Goal: Find specific page/section: Find specific page/section

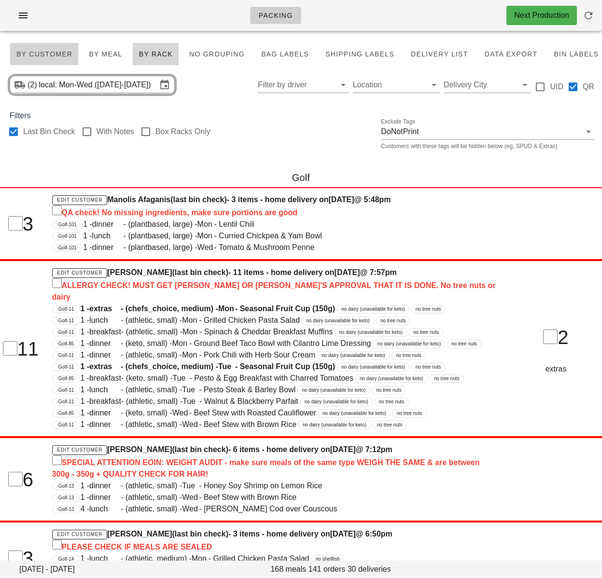
click at [56, 53] on span "By Customer" at bounding box center [44, 54] width 56 height 8
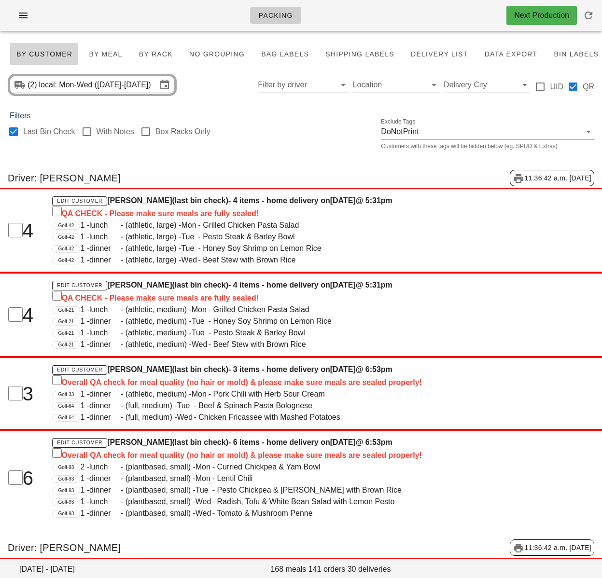
click at [225, 85] on div "(2) local: Mon-Wed (Aug 18-Aug 20) Filter by driver Location Delivery City UID …" at bounding box center [301, 84] width 602 height 31
click at [56, 52] on span "By Customer" at bounding box center [44, 54] width 56 height 8
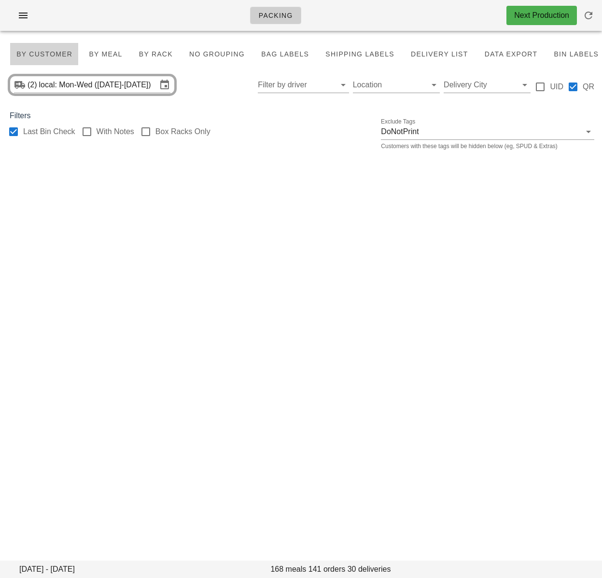
click at [49, 54] on span "By Customer" at bounding box center [44, 54] width 56 height 8
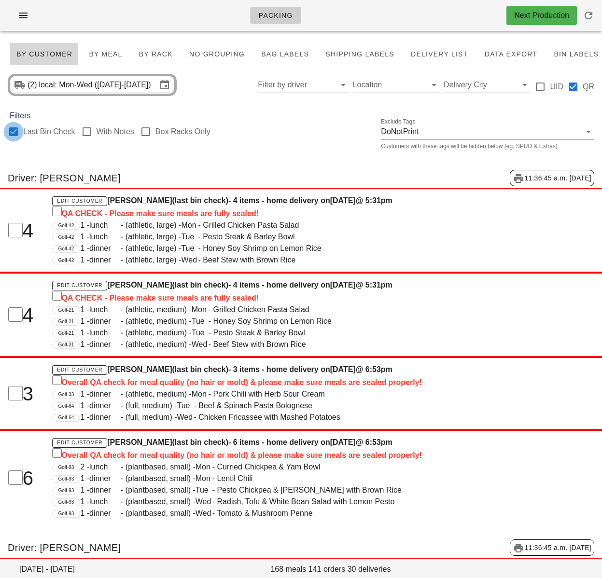
click at [11, 130] on div at bounding box center [13, 132] width 16 height 16
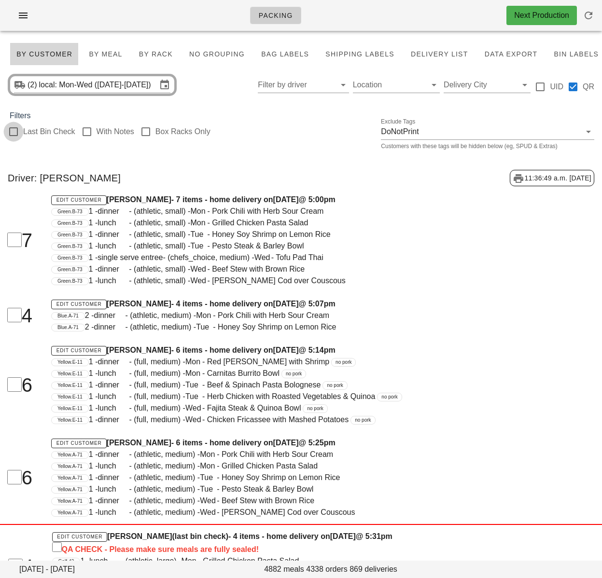
checkbox input "false"
click at [299, 87] on input "Filter by driver" at bounding box center [295, 84] width 75 height 15
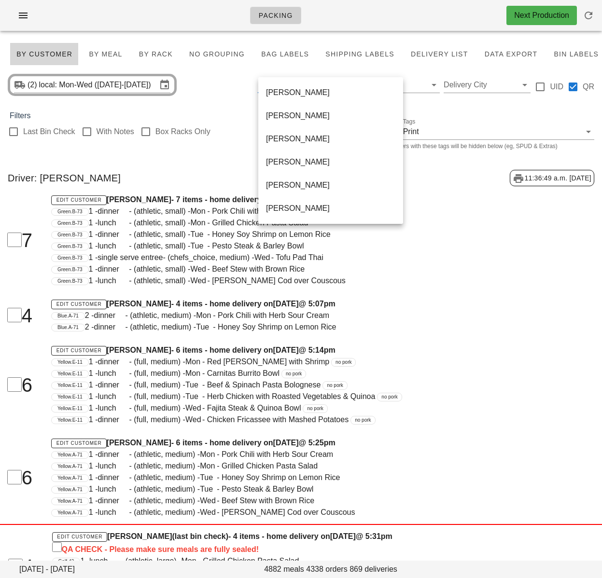
scroll to position [672, 0]
click at [291, 185] on div "Unassigned" at bounding box center [330, 184] width 129 height 9
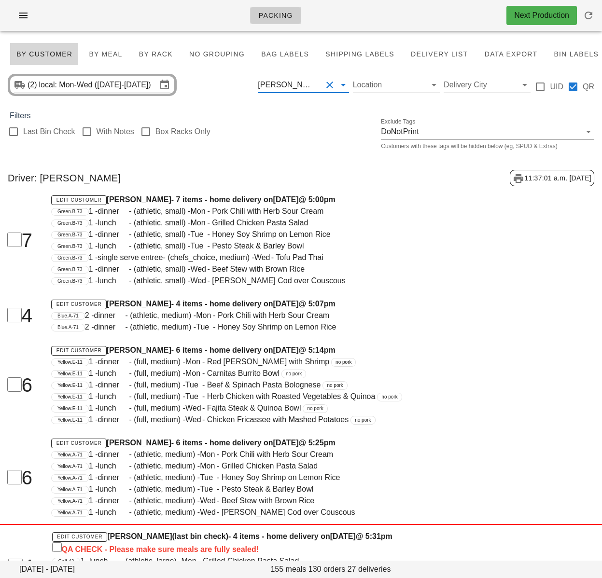
click at [317, 89] on input "text" at bounding box center [319, 84] width 4 height 15
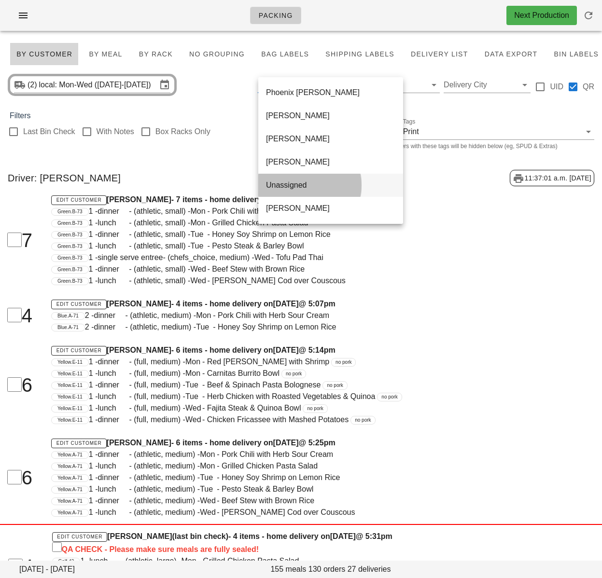
click at [315, 190] on div "Unassigned" at bounding box center [330, 185] width 129 height 21
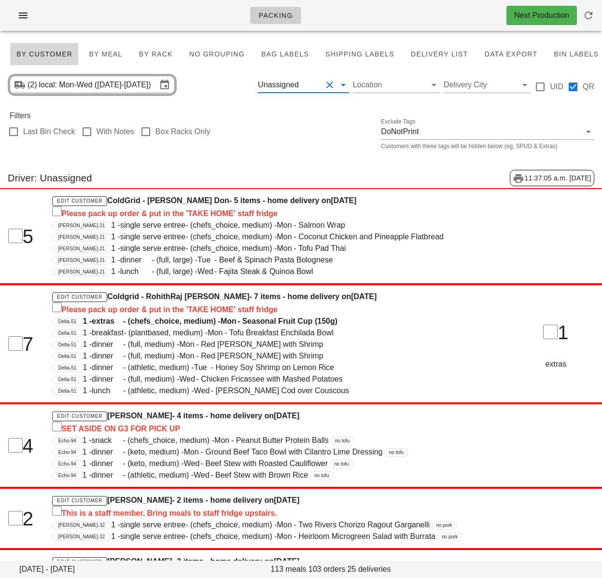
click at [358, 175] on div "Driver: Unassigned 11:37:05 a.m. 2025-08-15" at bounding box center [301, 178] width 602 height 32
click at [285, 122] on div "Last Bin Check With Notes Box Racks Only Exclude Tags DoNotPrint Customers with…" at bounding box center [301, 137] width 602 height 31
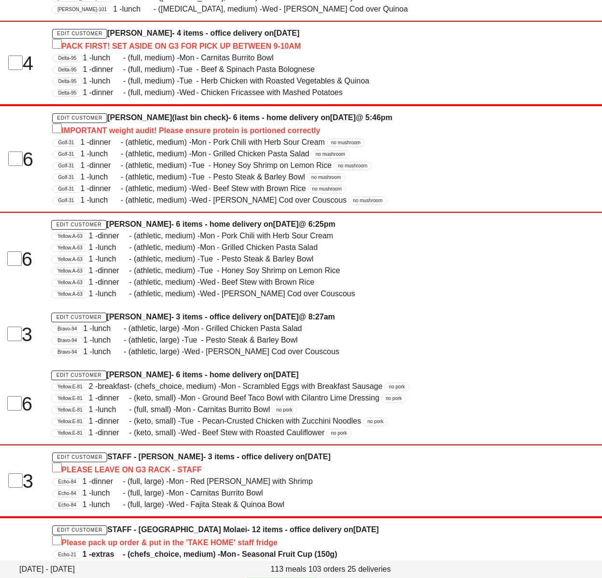
scroll to position [695, 0]
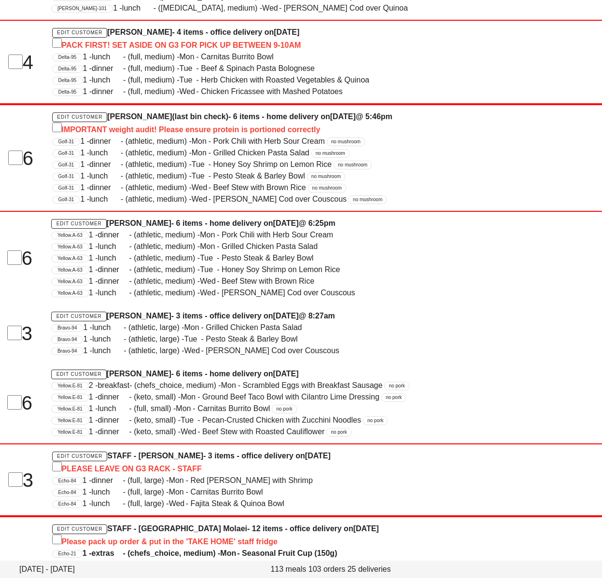
click at [260, 293] on span "1 - lunch - (athletic, medium) - Wed - Zesty Lemon Cod over Couscous" at bounding box center [222, 293] width 266 height 8
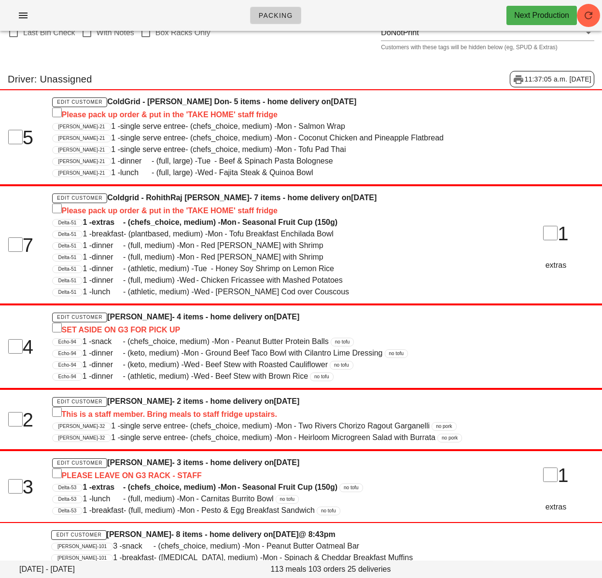
scroll to position [0, 0]
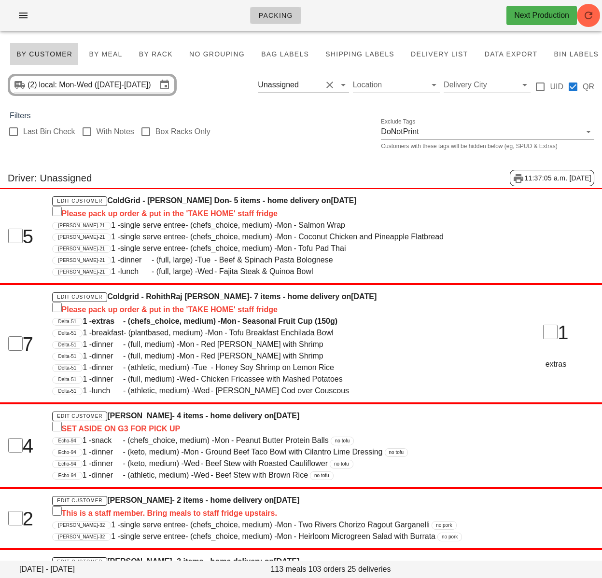
click at [330, 84] on button "Clear Filter by driver" at bounding box center [330, 85] width 12 height 12
click at [317, 121] on div "Filters" at bounding box center [301, 116] width 602 height 12
click at [322, 85] on input "text" at bounding box center [311, 84] width 21 height 15
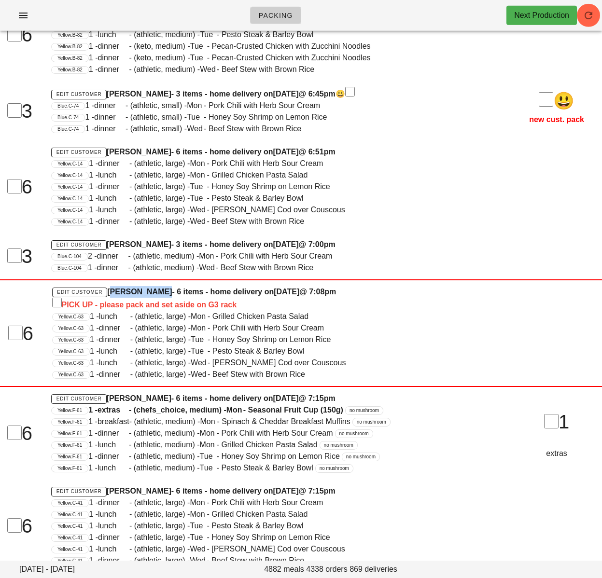
click at [327, 330] on div "Yellow.C-63 1 - dinner - (athletic, large) - Mon - Pork Chili with Herb Sour Cr…" at bounding box center [275, 328] width 447 height 12
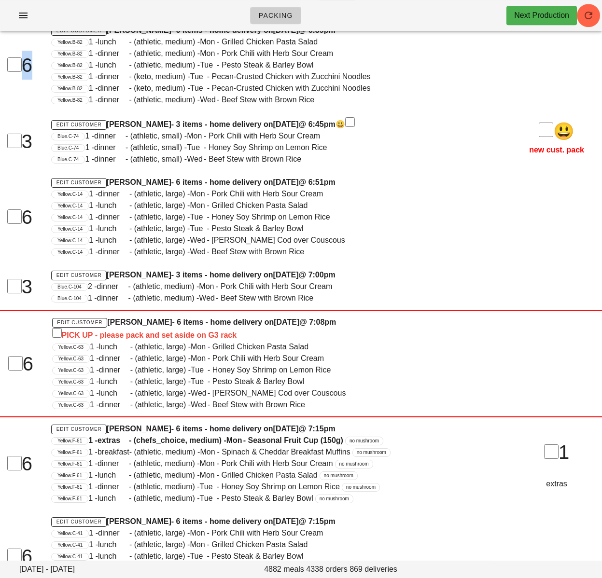
drag, startPoint x: 301, startPoint y: 310, endPoint x: 295, endPoint y: 23, distance: 286.7
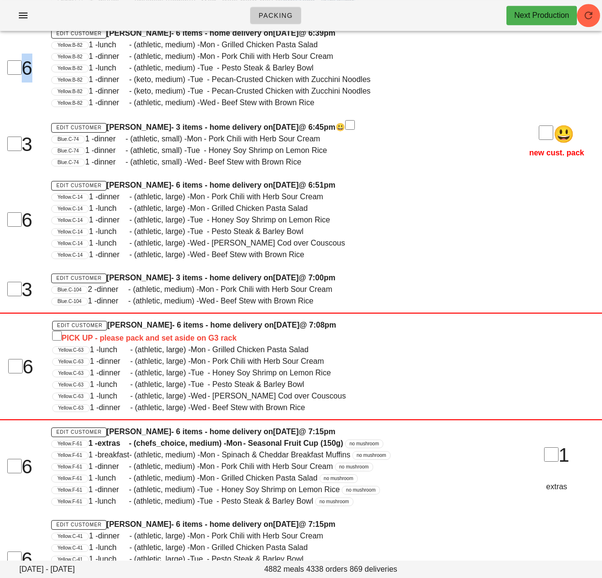
scroll to position [64425, 0]
click at [329, 249] on div "Yellow.C-14 1 - dinner - (athletic, large) - Wed - Beef Stew with Brown Rice" at bounding box center [275, 255] width 448 height 12
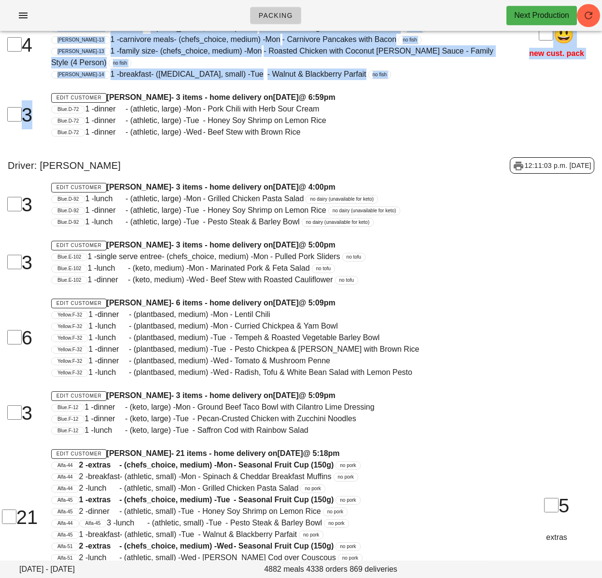
drag, startPoint x: 297, startPoint y: 262, endPoint x: 266, endPoint y: -8, distance: 271.0
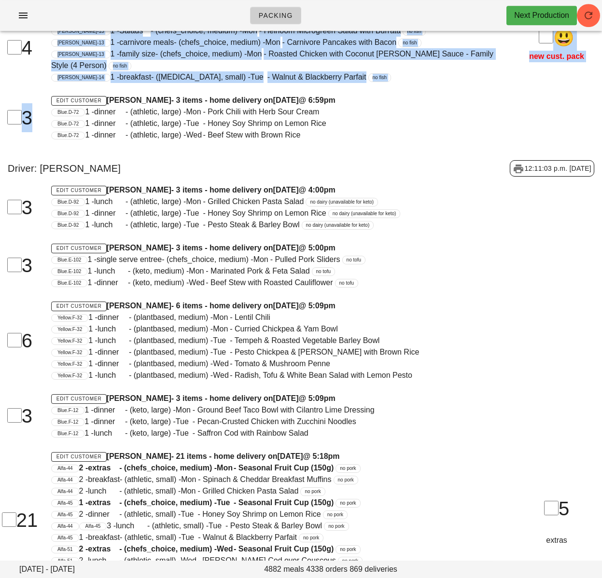
click at [228, 152] on div "Driver: Piotr Kwiatkowski 12:11:03 p.m. 2025-08-15" at bounding box center [301, 168] width 602 height 32
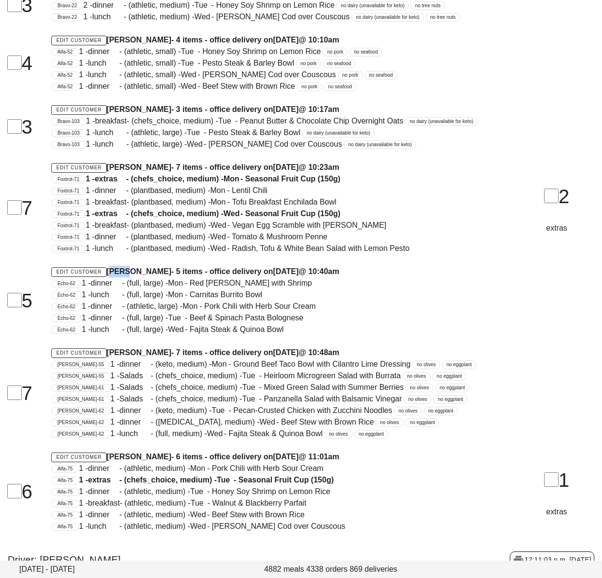
scroll to position [55938, 0]
drag, startPoint x: 557, startPoint y: 432, endPoint x: 562, endPoint y: 444, distance: 13.0
click at [557, 433] on div "7 Edit Customer Neil Davey - 7 items - office delivery on Monday Aug 18 @ 10:48…" at bounding box center [300, 393] width 613 height 104
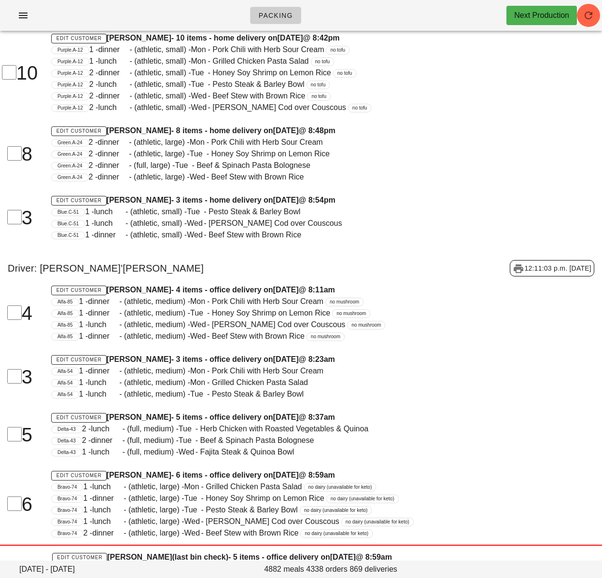
scroll to position [54913, 0]
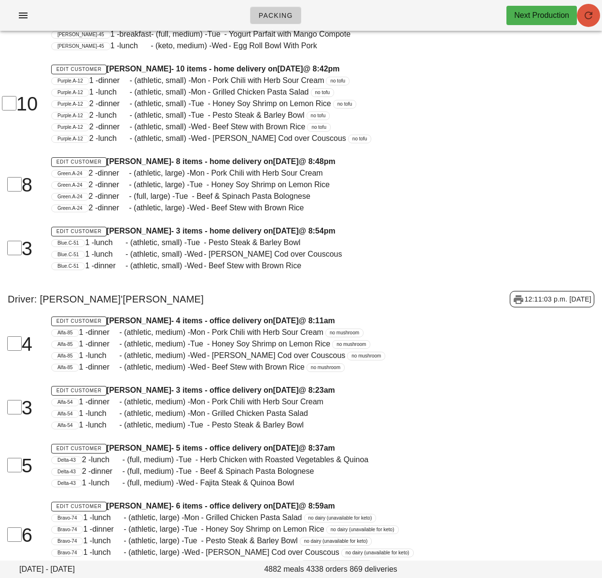
click at [593, 16] on icon "button" at bounding box center [588, 16] width 12 height 12
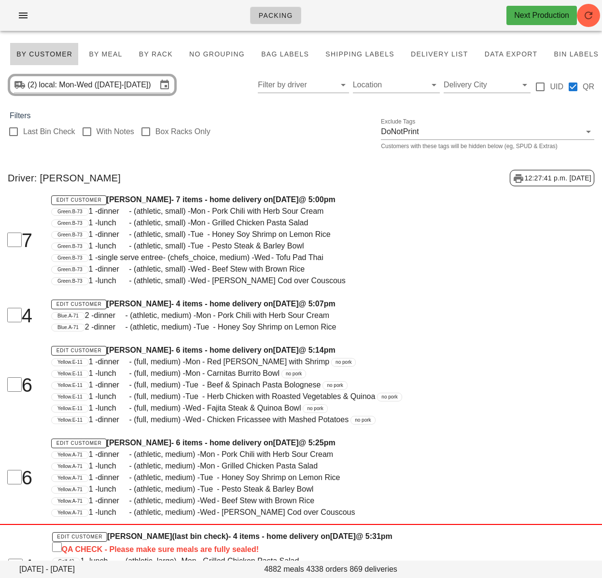
drag, startPoint x: 76, startPoint y: 15, endPoint x: 3, endPoint y: 559, distance: 548.6
click at [335, 275] on div "Green.B-73 1 - dinner - (athletic, small) - Wed - Beef Stew with Brown Rice" at bounding box center [275, 269] width 448 height 12
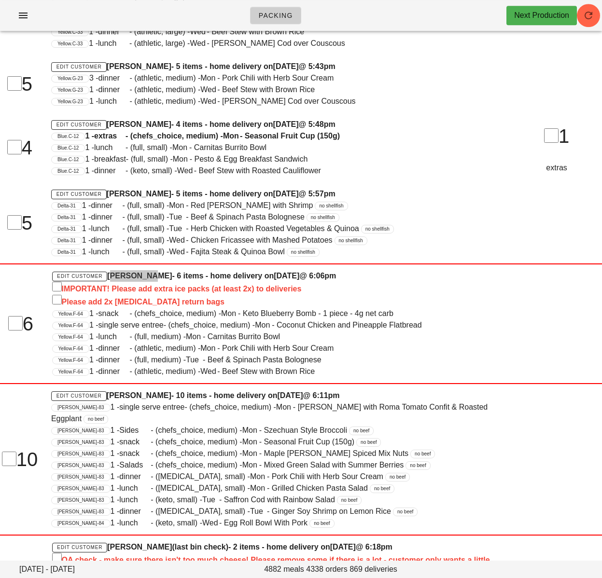
scroll to position [30581, 0]
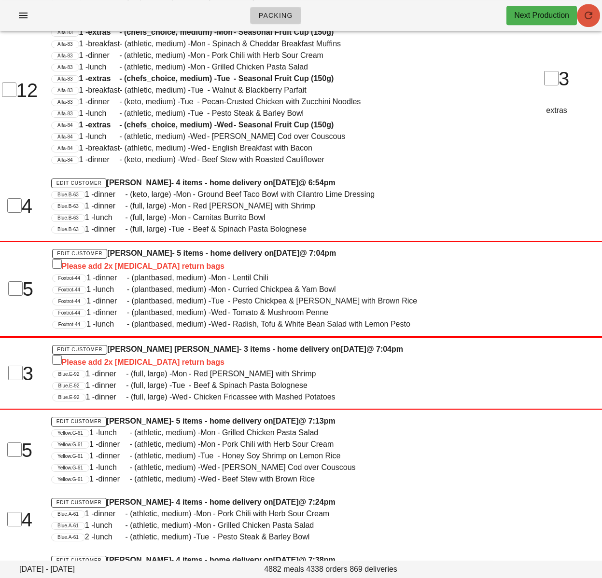
click at [587, 17] on icon "button" at bounding box center [588, 16] width 12 height 12
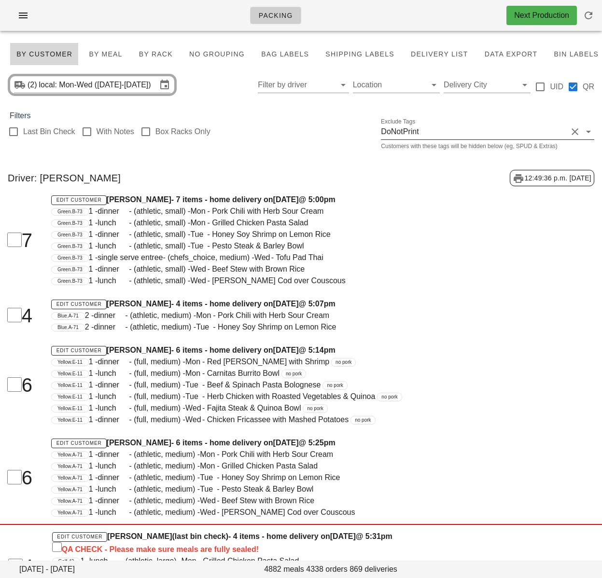
click at [234, 273] on span "1 - dinner - (athletic, small) - Wed - Beef Stew with Brown Rice" at bounding box center [197, 269] width 216 height 8
click at [299, 219] on span "1 - lunch - (athletic, small) - Mon - Grilled Chicken Pasta Salad" at bounding box center [199, 223] width 220 height 8
click at [276, 86] on input "Filter by driver" at bounding box center [295, 84] width 75 height 15
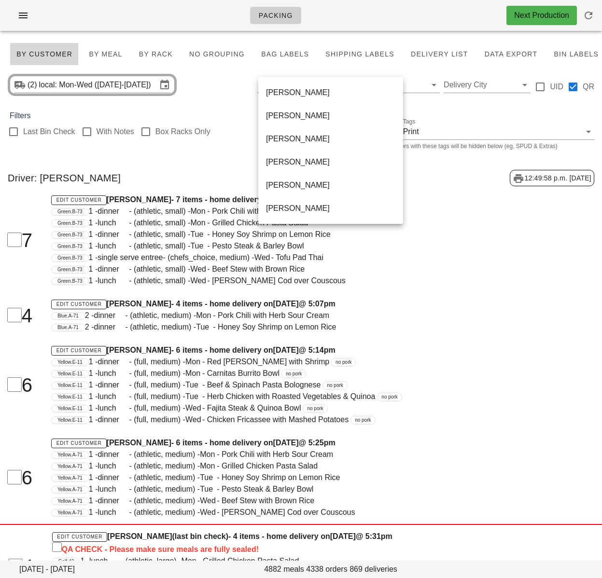
scroll to position [672, 0]
click at [301, 189] on div "Unassigned" at bounding box center [330, 184] width 129 height 9
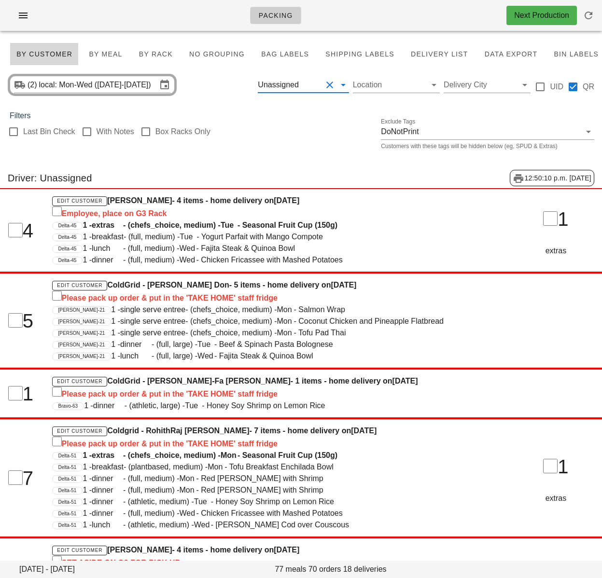
click at [183, 168] on div "Driver: Unassigned 12:50:10 p.m. 2025-08-15" at bounding box center [301, 178] width 602 height 32
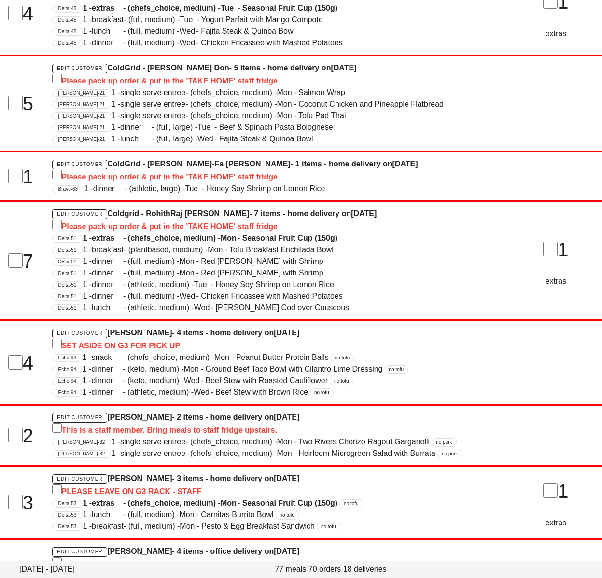
scroll to position [465, 0]
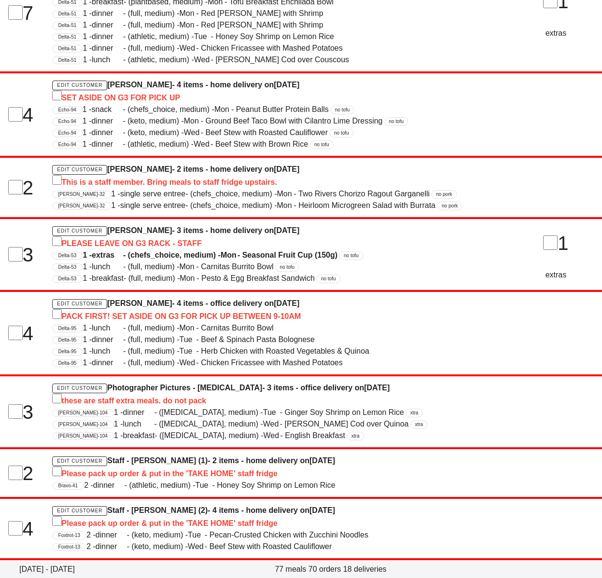
click at [521, 72] on div "7 Edit Customer Coldgrid - RohithRaj pokala - 7 items - home delivery on Sunday…" at bounding box center [300, 12] width 613 height 119
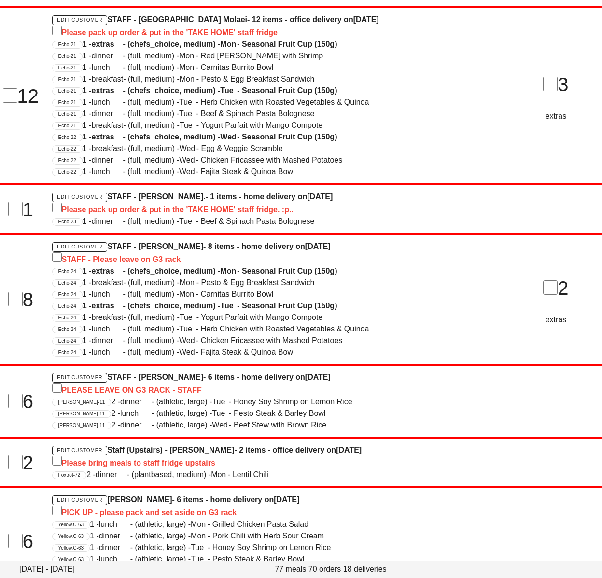
scroll to position [1108, 0]
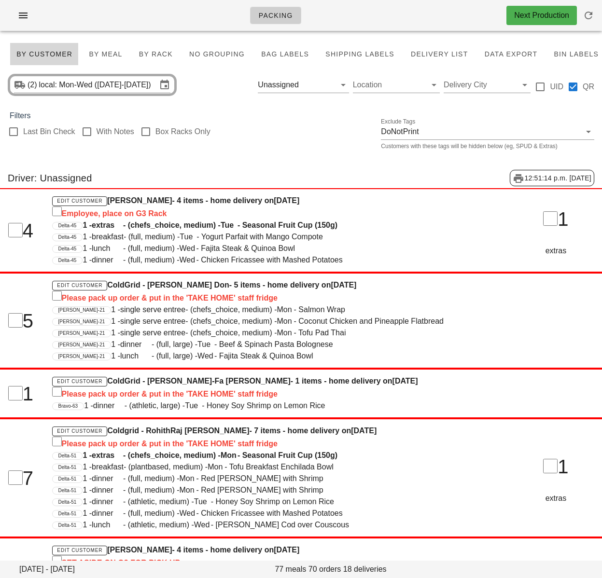
click at [318, 145] on div "Last Bin Check With Notes Box Racks Only Exclude Tags DoNotPrint Customers with…" at bounding box center [301, 137] width 602 height 31
click at [328, 85] on button "Clear Filter by driver" at bounding box center [330, 85] width 12 height 12
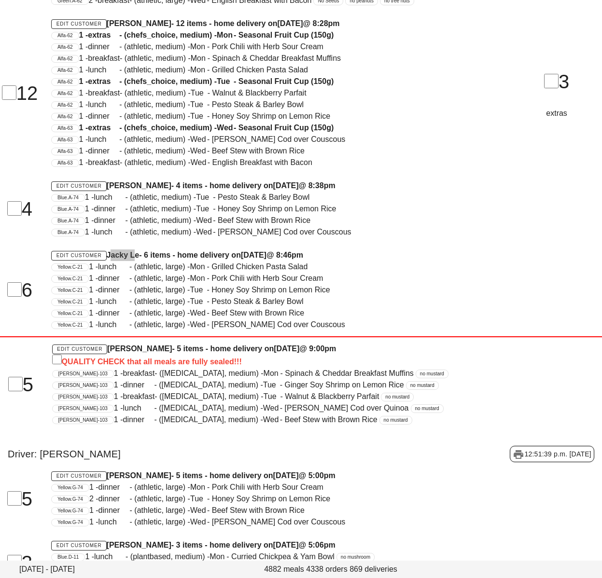
scroll to position [49272, 0]
click at [492, 391] on div "Charlie-103 1 - dinner - (diabetes, medium) - Tue - Ginger Soy Shrimp on Lemon …" at bounding box center [275, 385] width 447 height 12
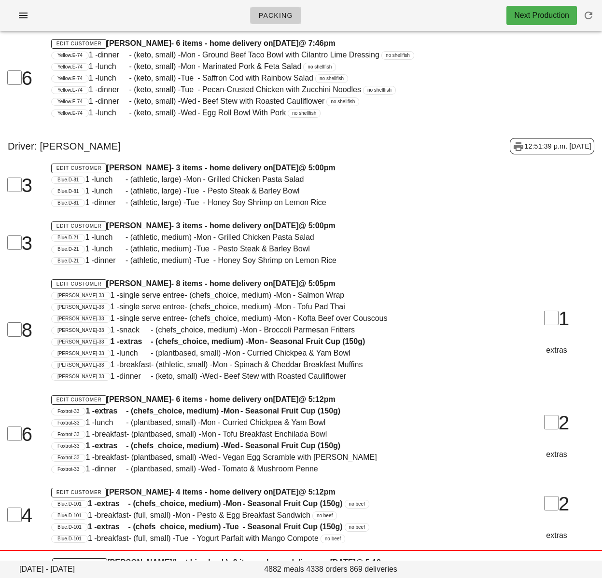
scroll to position [46454, 0]
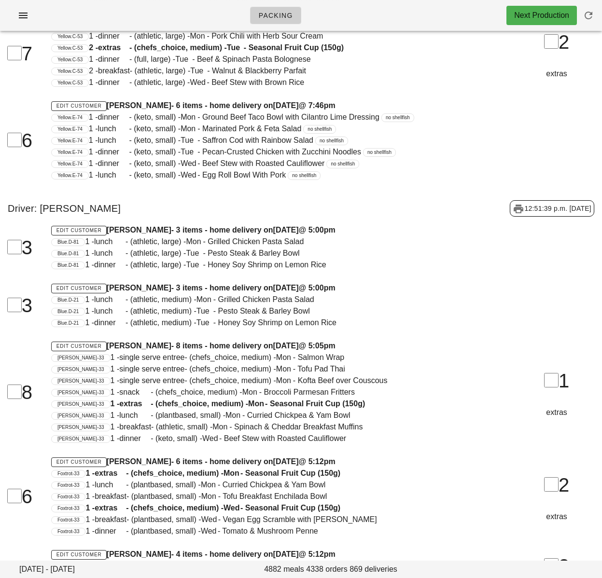
click at [481, 305] on div "Blue.D-21 1 - lunch - (athletic, medium) - Mon - Grilled Chicken Pasta Salad" at bounding box center [275, 300] width 448 height 12
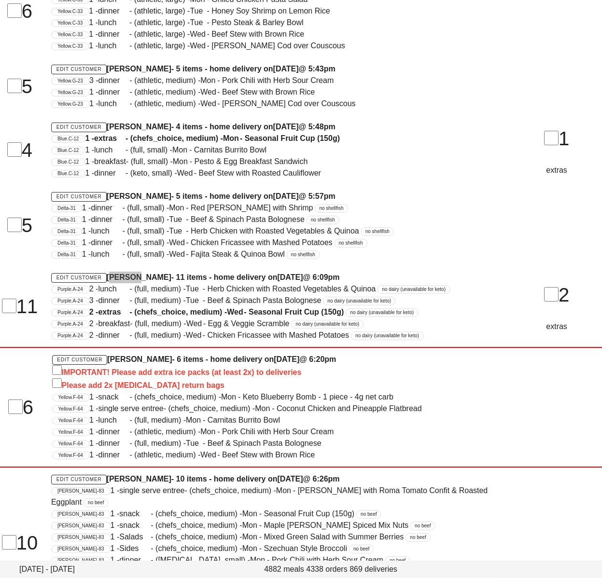
scroll to position [59389, 0]
drag, startPoint x: 499, startPoint y: 392, endPoint x: 555, endPoint y: 402, distance: 57.0
click at [499, 391] on div "Edit Customer THOMAS NG - 6 items - home delivery on Sunday Aug 17 @ 6:20pm IMP…" at bounding box center [275, 407] width 458 height 119
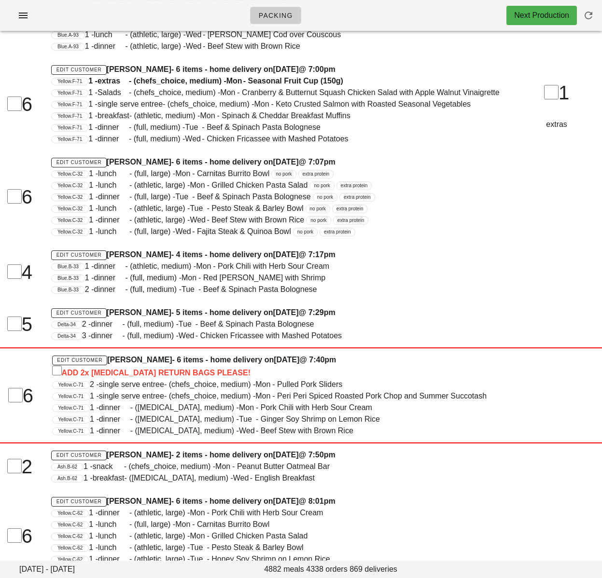
scroll to position [0, 0]
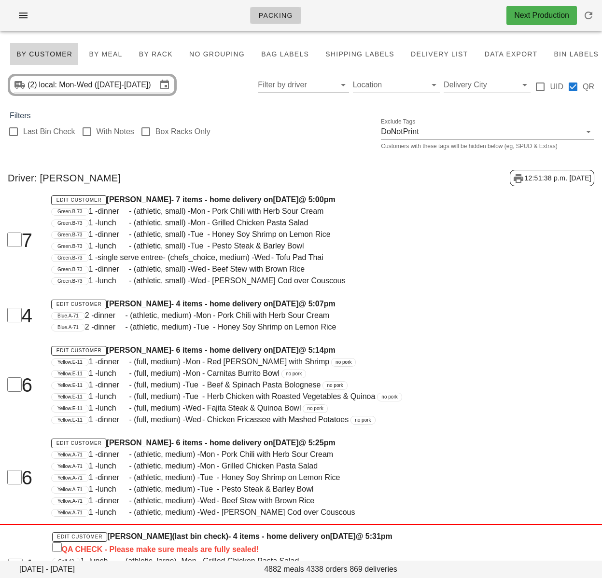
click at [270, 151] on div "Last Bin Check With Notes Box Racks Only Exclude Tags DoNotPrint Customers with…" at bounding box center [301, 137] width 602 height 31
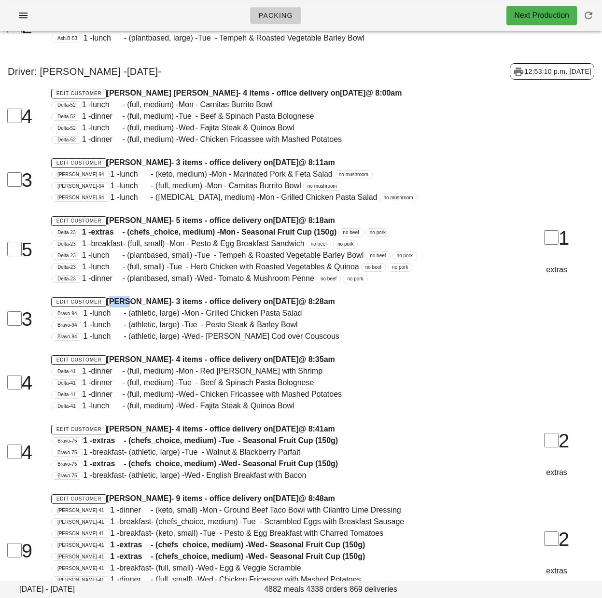
scroll to position [25944, 0]
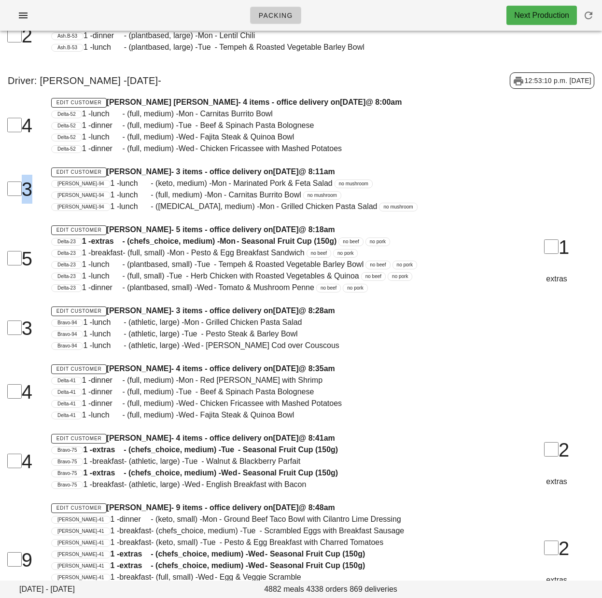
drag, startPoint x: 597, startPoint y: 197, endPoint x: 598, endPoint y: 163, distance: 34.7
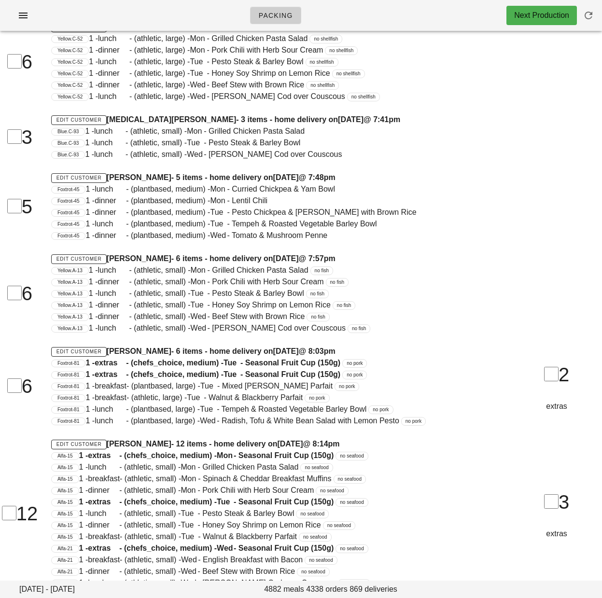
scroll to position [0, 0]
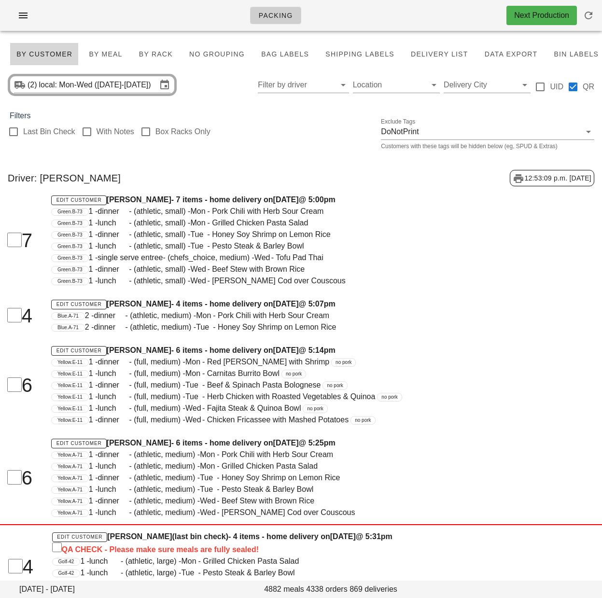
click at [314, 256] on span "1 - single serve entree - (chefs_choice, medium) - Wed - Tofu Pad Thai" at bounding box center [206, 257] width 234 height 8
click at [255, 285] on span "1 - lunch - (athletic, small) - Wed - Zesty Lemon Cod over Couscous" at bounding box center [217, 280] width 257 height 8
drag, startPoint x: 286, startPoint y: 139, endPoint x: 277, endPoint y: 150, distance: 13.7
click at [286, 139] on div "Last Bin Check With Notes Box Racks Only Exclude Tags DoNotPrint Customers with…" at bounding box center [301, 137] width 602 height 31
drag, startPoint x: 152, startPoint y: 55, endPoint x: 556, endPoint y: 20, distance: 405.8
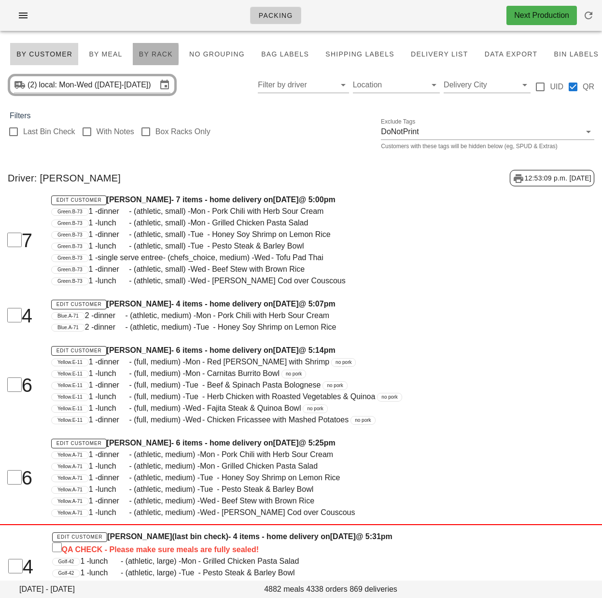
click at [152, 55] on span "By Rack" at bounding box center [155, 54] width 34 height 8
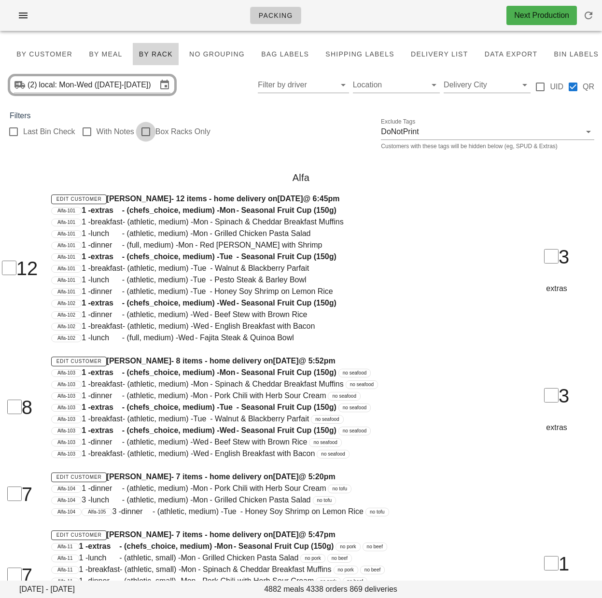
click at [150, 133] on div at bounding box center [146, 132] width 16 height 16
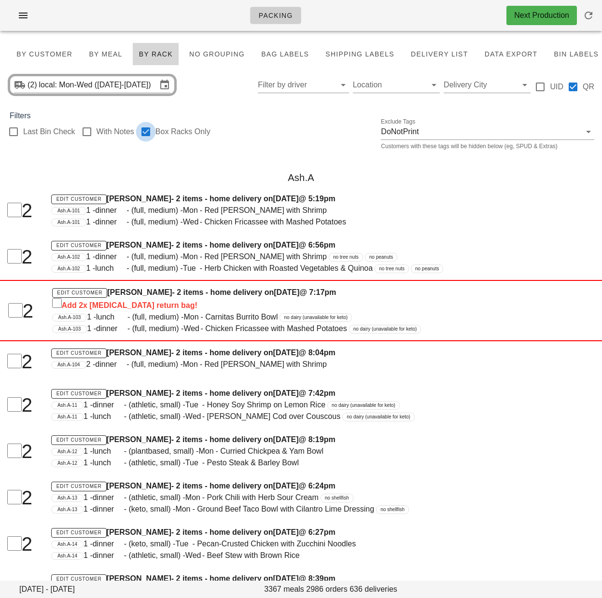
checkbox input "true"
drag, startPoint x: 250, startPoint y: 145, endPoint x: 254, endPoint y: 147, distance: 5.0
click at [250, 145] on div "Last Bin Check With Notes Box Racks Only Exclude Tags DoNotPrint Customers with…" at bounding box center [301, 137] width 602 height 31
click at [275, 142] on div "Last Bin Check With Notes Box Racks Only Exclude Tags DoNotPrint Customers with…" at bounding box center [301, 137] width 602 height 31
drag, startPoint x: 275, startPoint y: 149, endPoint x: 135, endPoint y: 58, distance: 166.3
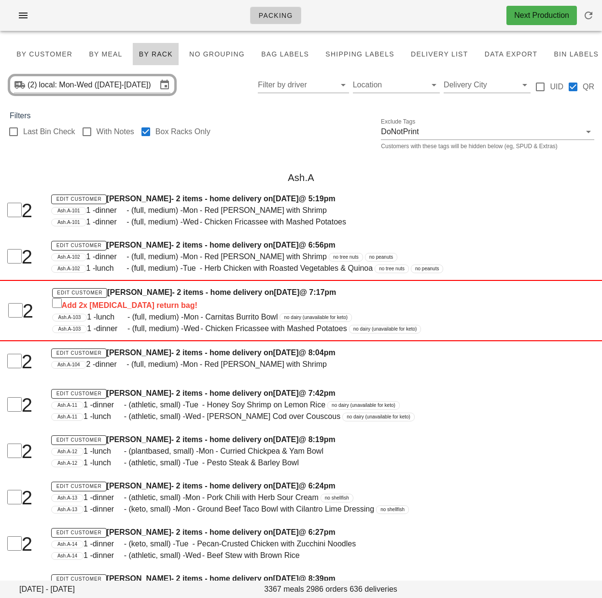
click at [275, 148] on div "Last Bin Check With Notes Box Racks Only Exclude Tags DoNotPrint Customers with…" at bounding box center [301, 137] width 602 height 31
click at [478, 254] on div "Ash.A-102 1 - dinner - (full, medium) - Mon - Red [PERSON_NAME] with Shrimp no …" at bounding box center [275, 257] width 448 height 12
click at [282, 165] on div "Ash.A" at bounding box center [301, 177] width 602 height 31
click at [150, 132] on div at bounding box center [146, 132] width 16 height 16
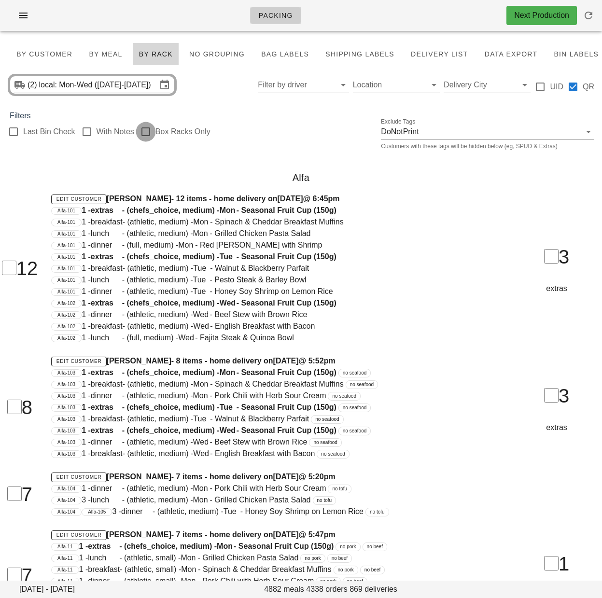
checkbox input "false"
drag, startPoint x: 55, startPoint y: 56, endPoint x: 69, endPoint y: 83, distance: 31.1
click at [55, 56] on span "By Customer" at bounding box center [44, 54] width 56 height 8
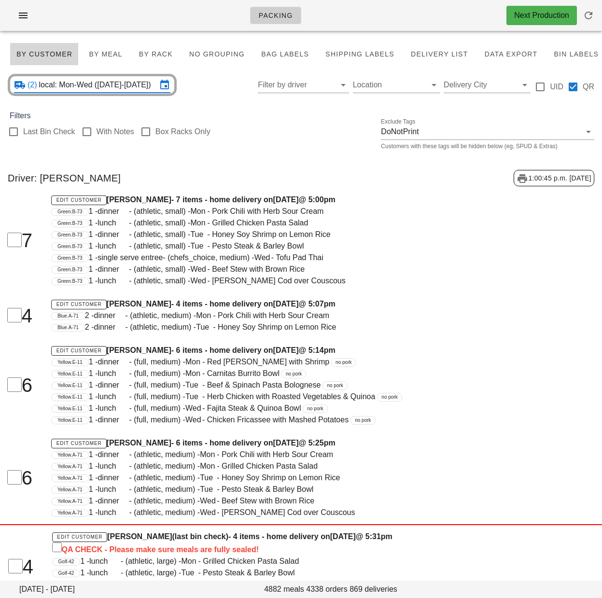
click at [110, 89] on input "local: Mon-Wed ([DATE]-[DATE])" at bounding box center [98, 84] width 118 height 15
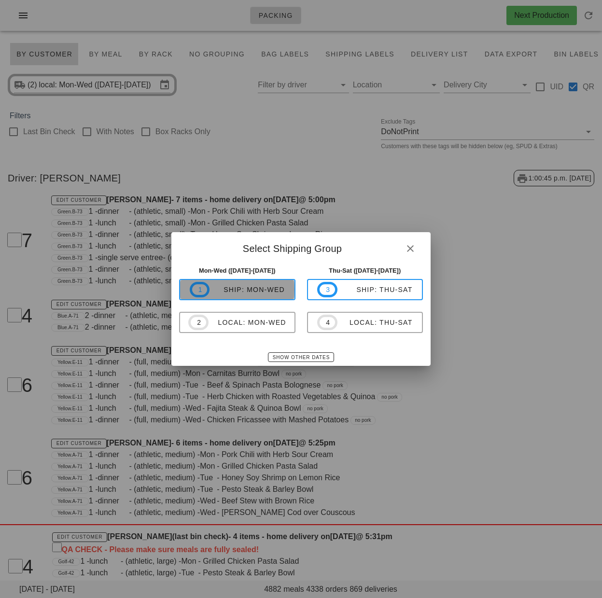
click at [275, 296] on span "1 ship: Mon-Wed" at bounding box center [237, 289] width 95 height 15
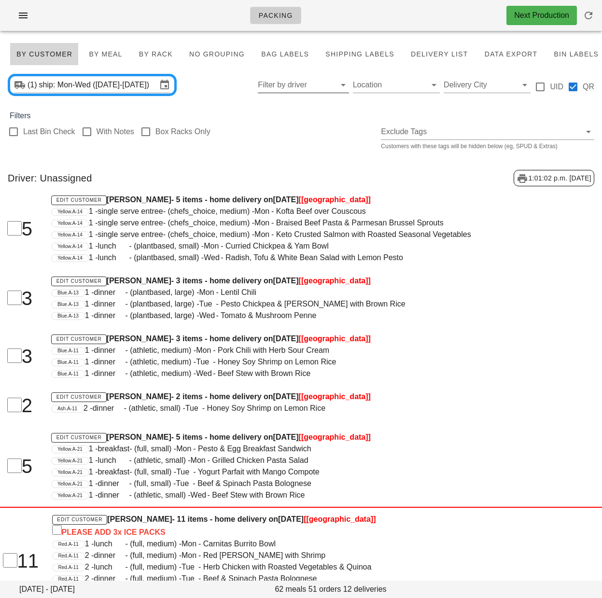
drag, startPoint x: 286, startPoint y: 87, endPoint x: 293, endPoint y: 87, distance: 7.3
click at [287, 87] on input "Filter by driver" at bounding box center [295, 84] width 75 height 15
drag, startPoint x: 307, startPoint y: 138, endPoint x: 307, endPoint y: 132, distance: 6.3
click at [307, 138] on div "Last Bin Check With Notes Box Racks Only Exclude Tags Customers with these tags…" at bounding box center [301, 137] width 602 height 31
click at [320, 83] on input "Filter by driver" at bounding box center [295, 84] width 75 height 15
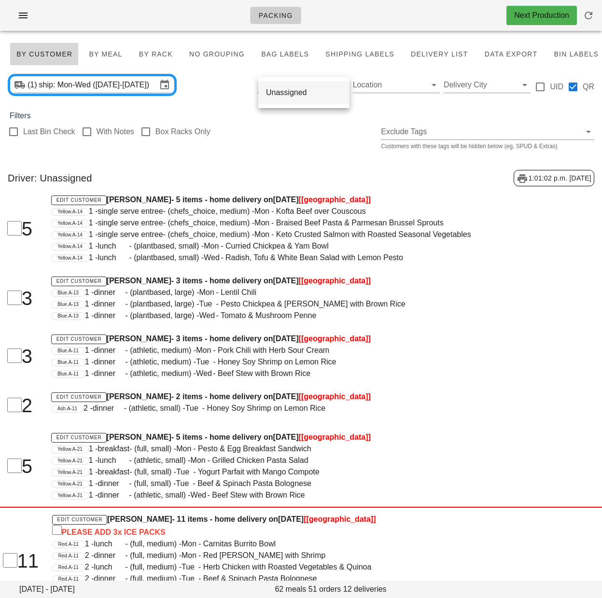
click at [310, 99] on div "Unassigned" at bounding box center [304, 92] width 76 height 21
click at [282, 135] on div "Last Bin Check With Notes Box Racks Only Exclude Tags Customers with these tags…" at bounding box center [301, 137] width 602 height 31
click at [149, 128] on div at bounding box center [146, 132] width 16 height 16
click at [148, 128] on div at bounding box center [146, 132] width 16 height 16
checkbox input "false"
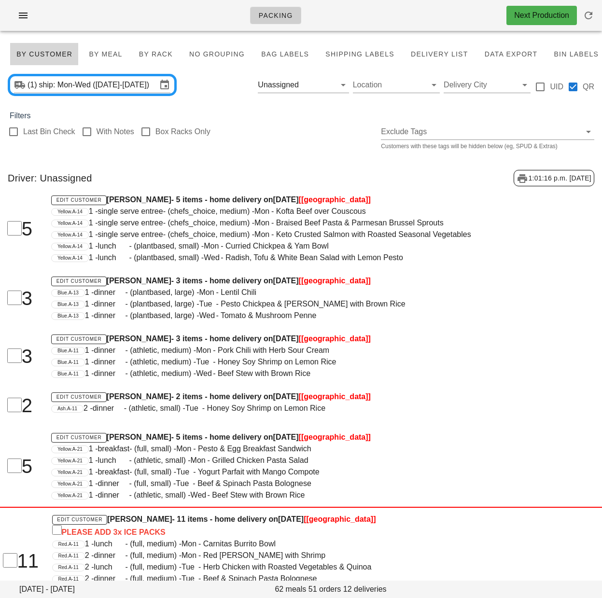
click at [277, 142] on div "Last Bin Check With Notes Box Racks Only Exclude Tags Customers with these tags…" at bounding box center [301, 137] width 602 height 31
click at [160, 55] on span "By Rack" at bounding box center [155, 54] width 34 height 8
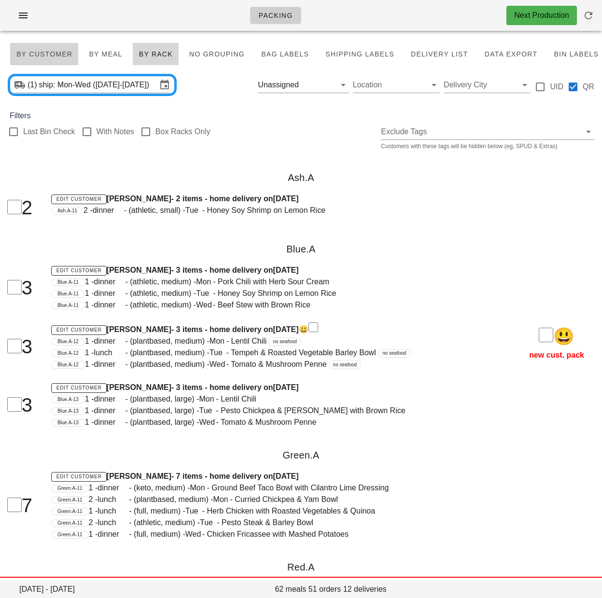
click at [40, 55] on span "By Customer" at bounding box center [44, 54] width 56 height 8
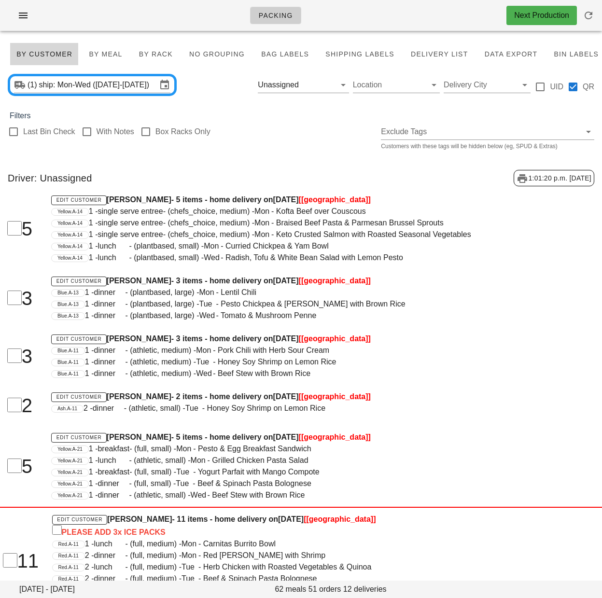
click at [328, 156] on div "Monday August 18 - Wednesday August 20 62 meals 51 orders 12 deliveries By Cust…" at bounding box center [301, 568] width 602 height 1058
click at [189, 168] on div "Driver: Unassigned 1:01:30 p.m. [DATE]" at bounding box center [301, 178] width 602 height 32
drag, startPoint x: 345, startPoint y: 241, endPoint x: 333, endPoint y: 232, distance: 15.8
click at [345, 241] on div "Yellow.A-14 1 - lunch - (plantbased, small) - Mon - Curried Chickpea & Yam Bowl" at bounding box center [275, 246] width 448 height 12
click at [267, 55] on span "Bag Labels" at bounding box center [285, 54] width 48 height 8
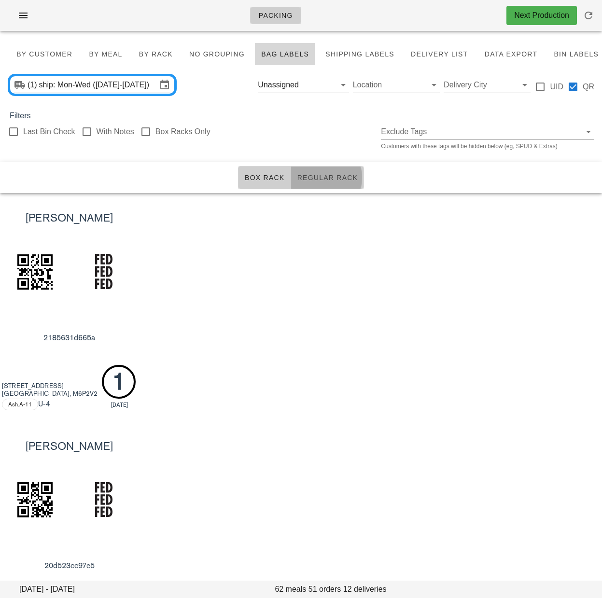
click at [322, 185] on button "Regular Rack" at bounding box center [326, 177] width 73 height 23
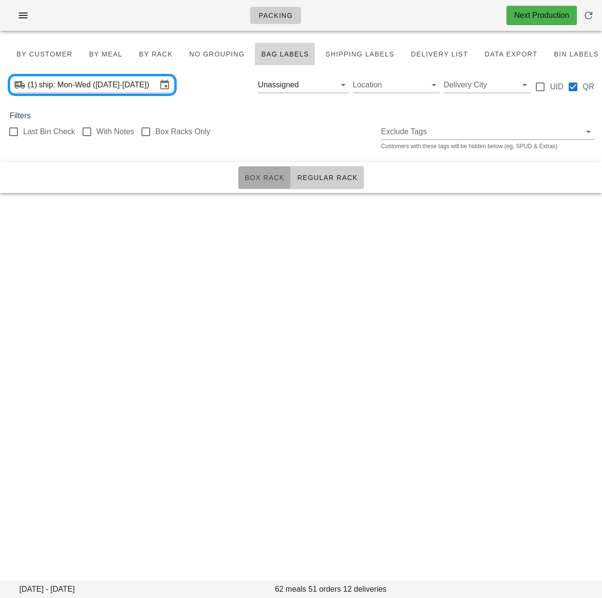
click at [251, 183] on button "Box Rack" at bounding box center [264, 177] width 53 height 23
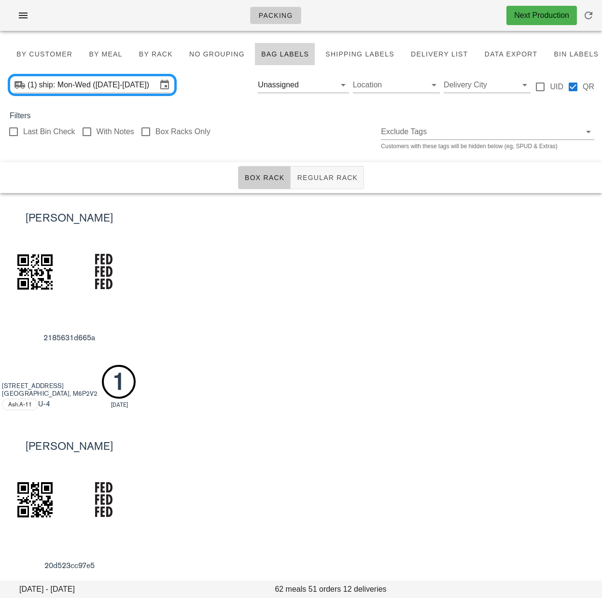
drag, startPoint x: 414, startPoint y: 268, endPoint x: 405, endPoint y: 270, distance: 8.8
click at [414, 268] on div "[PERSON_NAME] 2185631d665a [STREET_ADDRESS][GEOGRAPHIC_DATA]A-11 U -4 1 [DATE]" at bounding box center [301, 307] width 602 height 228
click at [480, 268] on div "[PERSON_NAME] 2185631d665a [STREET_ADDRESS][GEOGRAPHIC_DATA]A-11 U -4 1 [DATE]" at bounding box center [301, 307] width 602 height 228
drag, startPoint x: 368, startPoint y: 293, endPoint x: 331, endPoint y: 224, distance: 78.6
click at [368, 293] on div "[PERSON_NAME] 2185631d665a [STREET_ADDRESS][GEOGRAPHIC_DATA]A-11 U -4 1 [DATE]" at bounding box center [301, 307] width 602 height 228
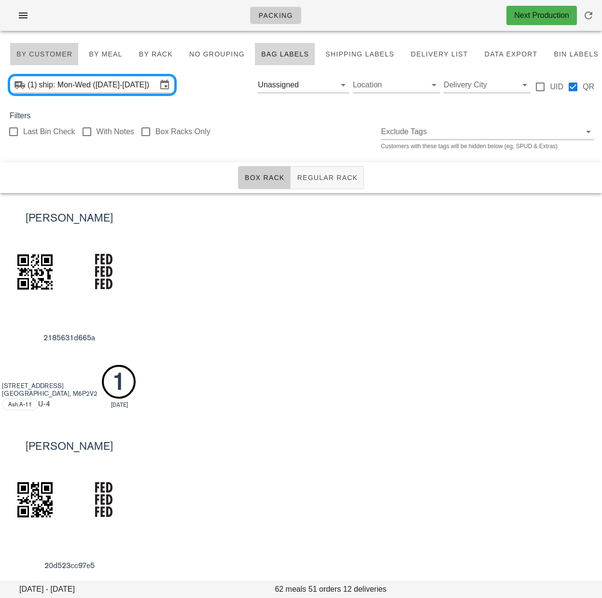
click at [55, 55] on span "By Customer" at bounding box center [44, 54] width 56 height 8
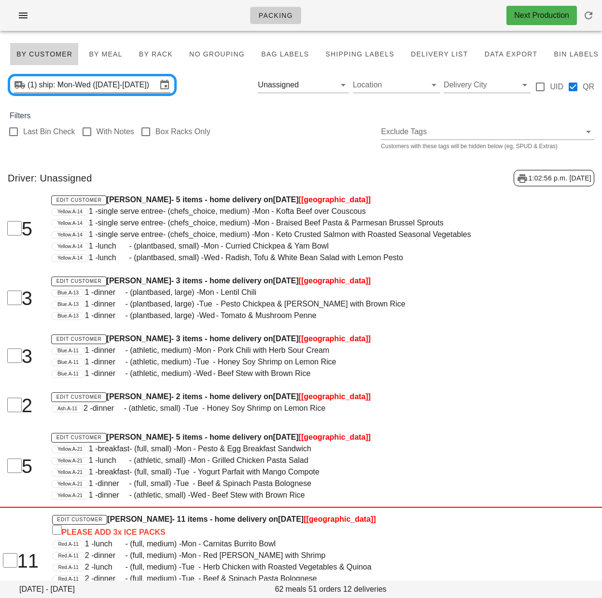
click at [96, 90] on input "ship: Mon-Wed ([DATE]-[DATE])" at bounding box center [98, 84] width 118 height 15
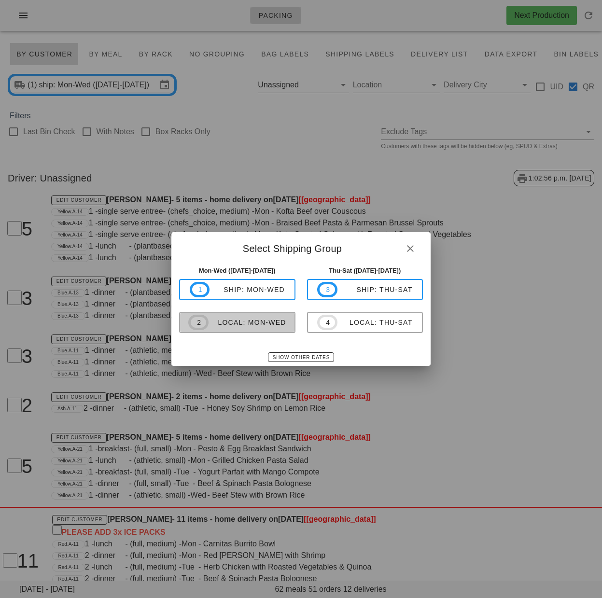
click at [272, 319] on div "local: Mon-Wed" at bounding box center [247, 322] width 78 height 8
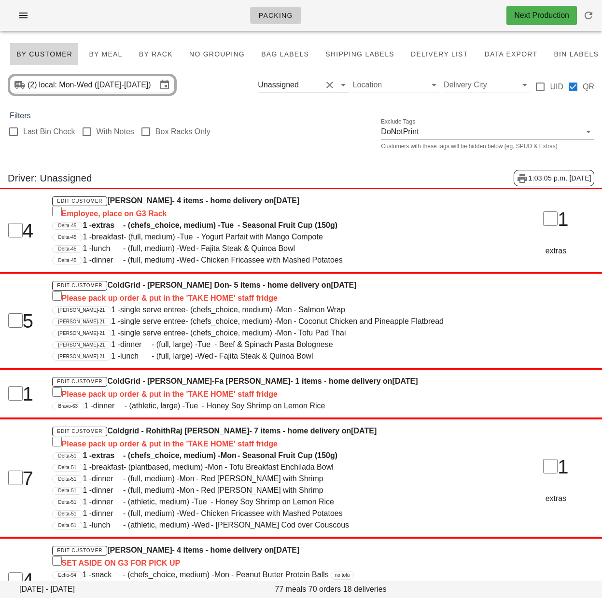
click at [325, 83] on button "Clear Filter by driver" at bounding box center [330, 85] width 12 height 12
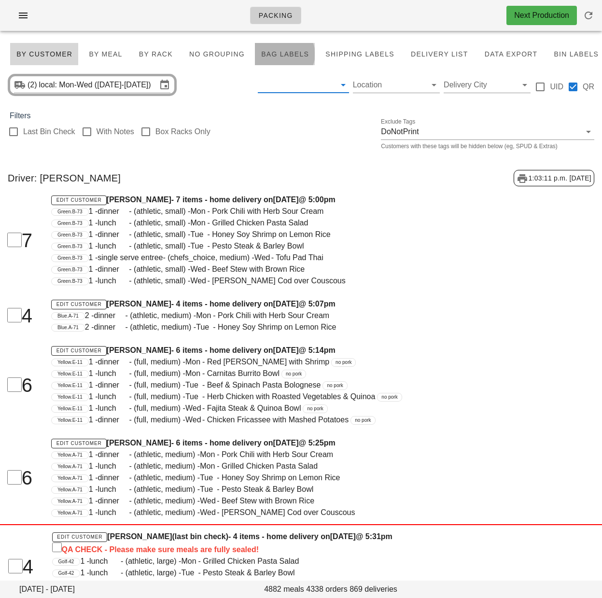
drag, startPoint x: 276, startPoint y: 53, endPoint x: 275, endPoint y: 61, distance: 7.9
click at [276, 53] on span "Bag Labels" at bounding box center [285, 54] width 48 height 8
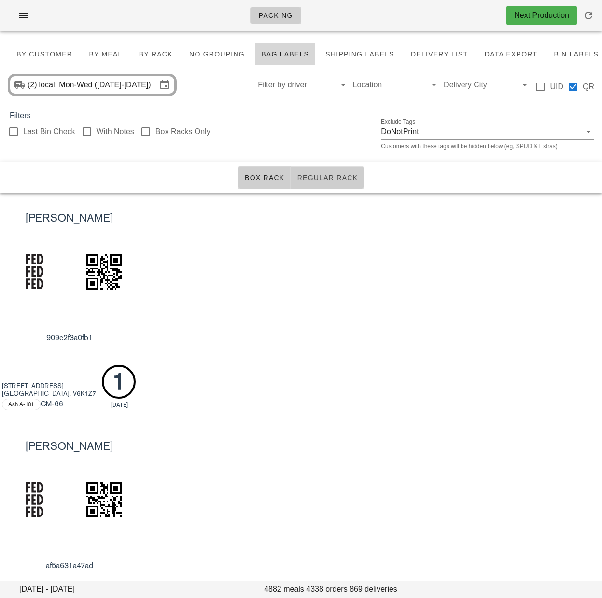
click at [315, 181] on span "Regular Rack" at bounding box center [326, 178] width 61 height 8
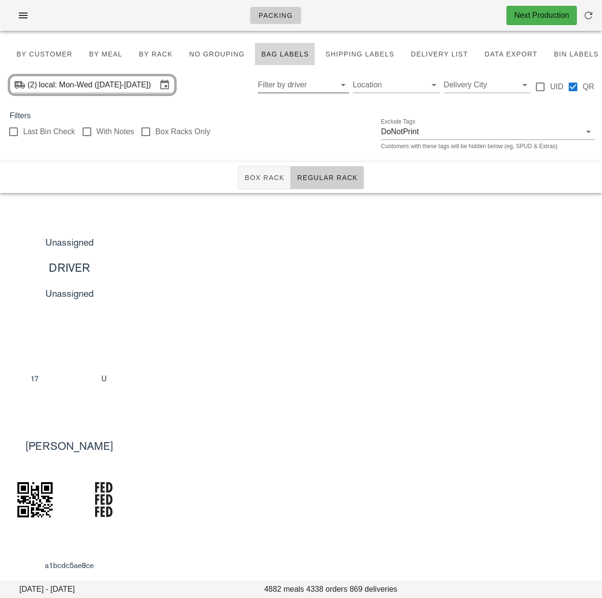
click at [316, 233] on div "Unassigned DRIVER Unassigned 17 U" at bounding box center [301, 307] width 602 height 228
click at [256, 177] on span "Box Rack" at bounding box center [264, 178] width 41 height 8
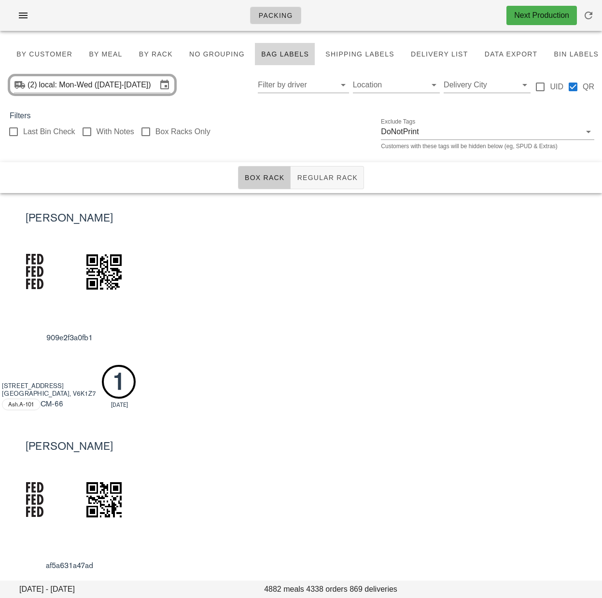
click at [280, 239] on div "[PERSON_NAME] 909e2f3a0fb1 [STREET_ADDRESS] Ash.A-101 CM -66 1 [DATE]" at bounding box center [301, 307] width 602 height 228
click at [360, 276] on div "[PERSON_NAME] 909e2f3a0fb1 [STREET_ADDRESS] Ash.A-101 CM -66 1 [DATE]" at bounding box center [301, 307] width 602 height 228
